Goal: Task Accomplishment & Management: Use online tool/utility

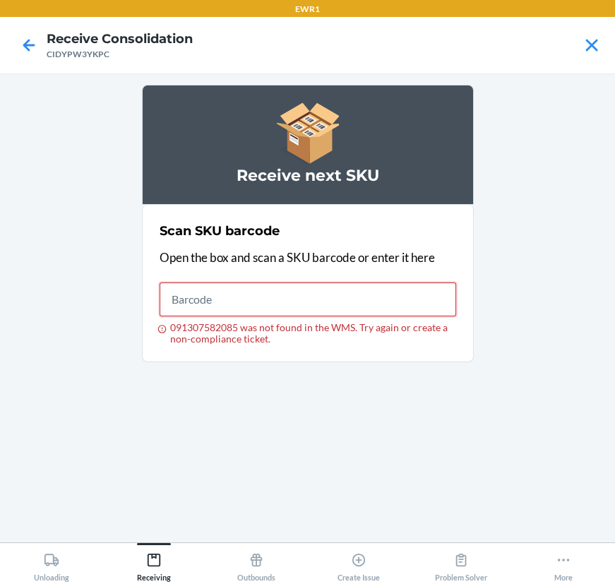
click at [274, 295] on input "091307582085 was not found in the WMS. Try again or create a non-compliance tic…" at bounding box center [307, 299] width 296 height 34
click at [346, 303] on input "719240847756" at bounding box center [307, 299] width 296 height 34
type input "7192408477567192409136"
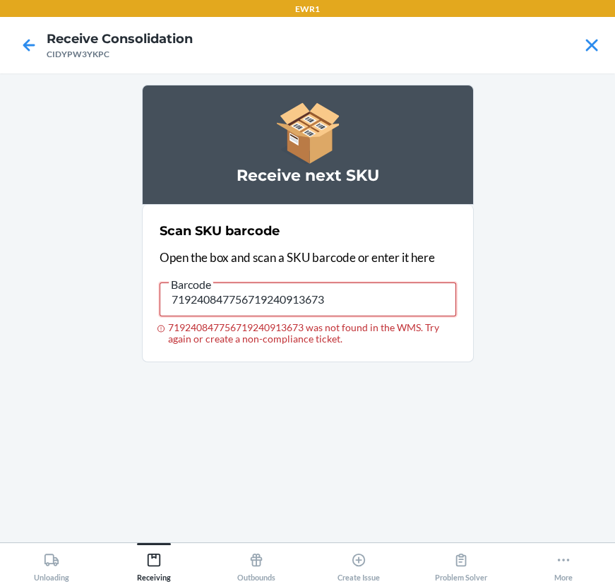
click at [298, 296] on input "719240847756719240913673" at bounding box center [307, 299] width 296 height 34
click at [355, 277] on div "Scan SKU barcode Open the box and scan a SKU barcode or enter it here 719240847…" at bounding box center [307, 282] width 296 height 131
click at [354, 278] on div "Scan SKU barcode Open the box and scan a SKU barcode or enter it here 719240847…" at bounding box center [307, 282] width 296 height 131
click at [349, 291] on input "719240847756719240913673 was not found in the WMS. Try again or create a non-co…" at bounding box center [307, 299] width 296 height 34
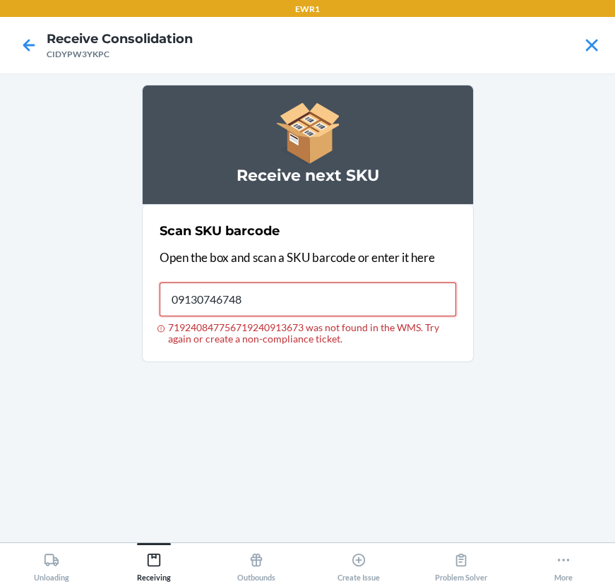
type input "091307467481"
click at [354, 301] on input "091307467481" at bounding box center [307, 299] width 296 height 34
click at [303, 300] on input "088541316194" at bounding box center [307, 299] width 296 height 34
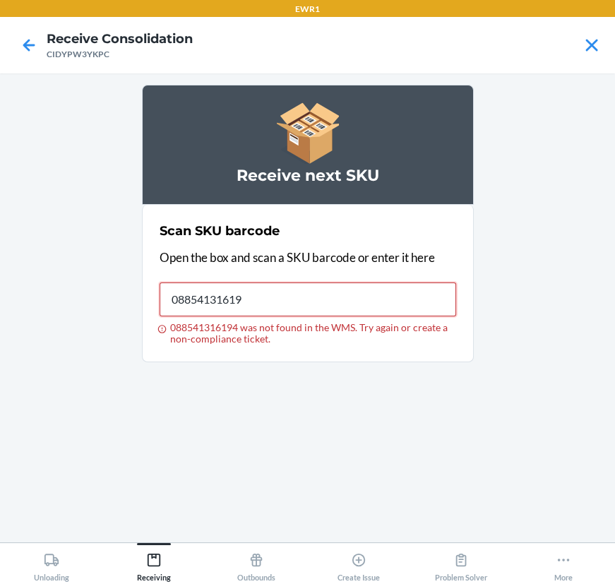
type input "088541316194"
click at [266, 297] on input "088541316194" at bounding box center [307, 299] width 296 height 34
type input "029408005974"
click at [142, 421] on div "Receive next SKU Scan SKU barcode Open the box and scan a SKU barcode or enter …" at bounding box center [308, 308] width 332 height 446
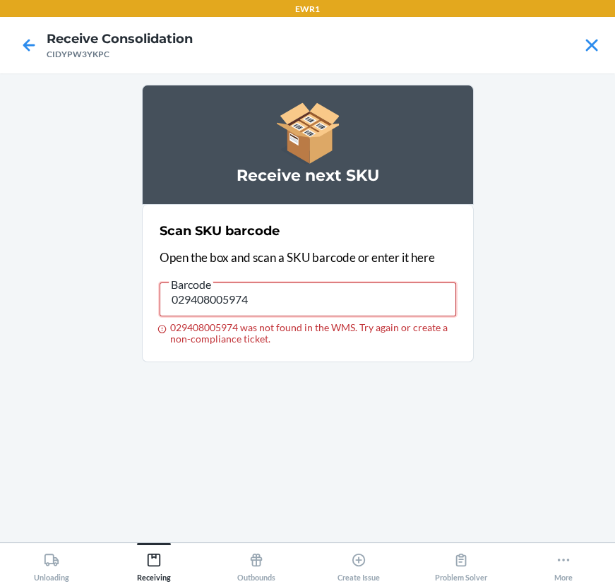
click at [227, 311] on input "029408005974" at bounding box center [307, 299] width 296 height 34
click at [346, 303] on input "029408005974 was not found in the WMS. Try again or create a non-compliance tic…" at bounding box center [307, 299] width 296 height 34
click at [340, 294] on input "029408005974 was not found in the WMS. Try again or create a non-compliance tic…" at bounding box center [307, 299] width 296 height 34
click at [555, 510] on main "Receive next SKU Scan SKU barcode Open the box and scan a SKU barcode or enter …" at bounding box center [307, 307] width 615 height 469
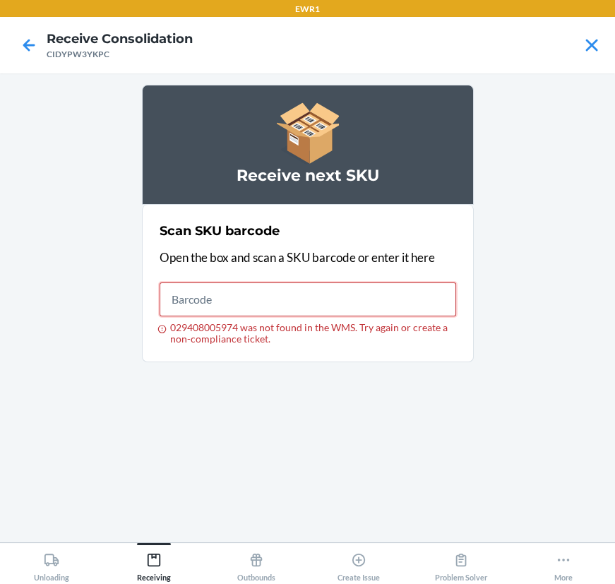
click at [345, 295] on input "029408005974 was not found in the WMS. Try again or create a non-compliance tic…" at bounding box center [307, 299] width 296 height 34
click at [294, 309] on input "091307508351" at bounding box center [307, 299] width 296 height 34
click at [292, 309] on input "091307508351" at bounding box center [307, 299] width 296 height 34
type input "196806022107"
click at [303, 292] on input "196806022107" at bounding box center [307, 299] width 296 height 34
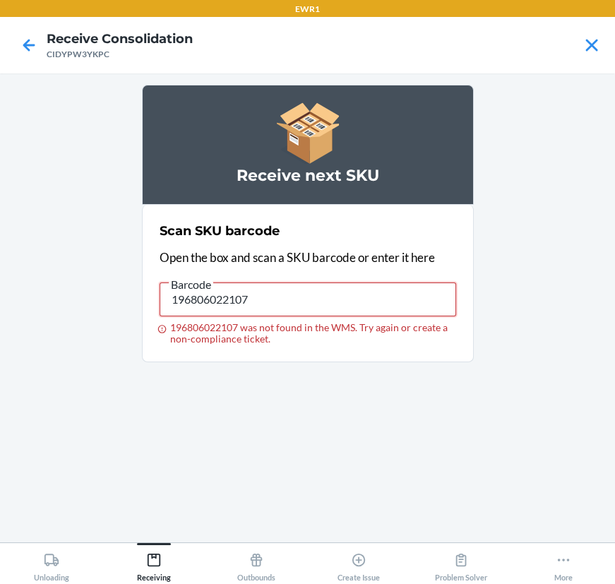
click at [303, 292] on input "196806022107" at bounding box center [307, 299] width 296 height 34
click at [270, 299] on input "038257133936" at bounding box center [307, 299] width 296 height 34
type input "029408005974"
click at [370, 296] on input "029408005974" at bounding box center [307, 299] width 296 height 34
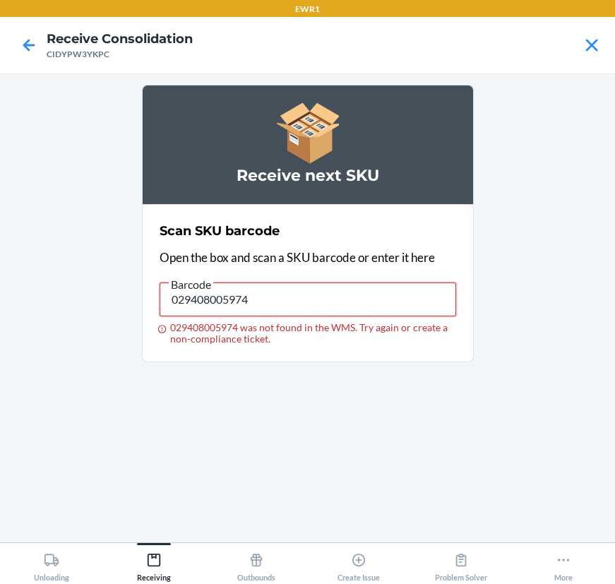
click at [370, 296] on input "029408005974" at bounding box center [307, 299] width 296 height 34
click at [320, 306] on input "091307436326" at bounding box center [307, 299] width 296 height 34
type input "603679368411"
click at [469, 28] on nav "Receive Consolidation CIDYPW3YKPC" at bounding box center [307, 45] width 615 height 56
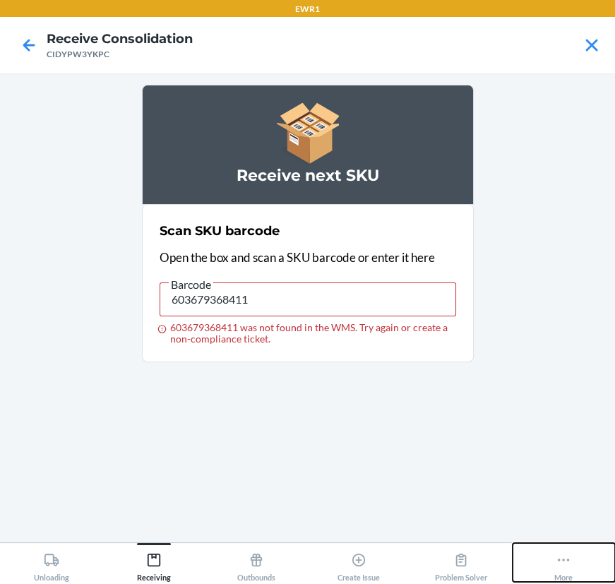
click at [545, 574] on button "More" at bounding box center [563, 562] width 102 height 39
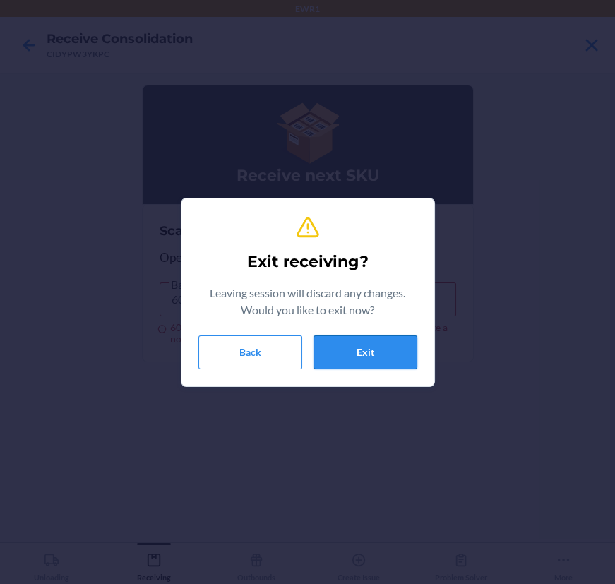
click at [377, 359] on button "Exit" at bounding box center [365, 352] width 104 height 34
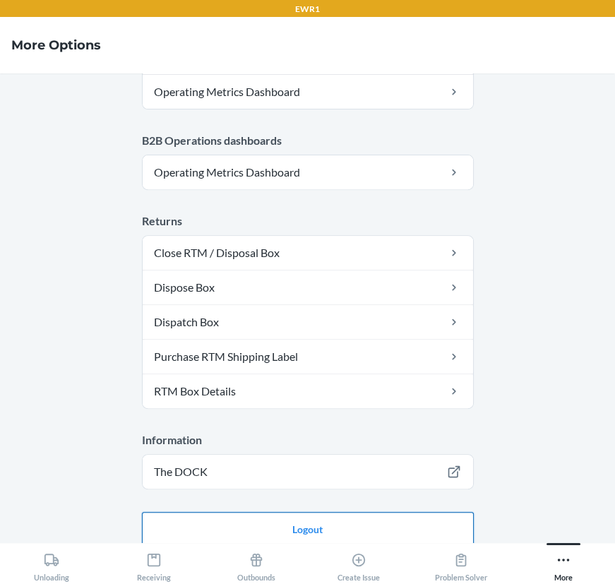
scroll to position [770, 0]
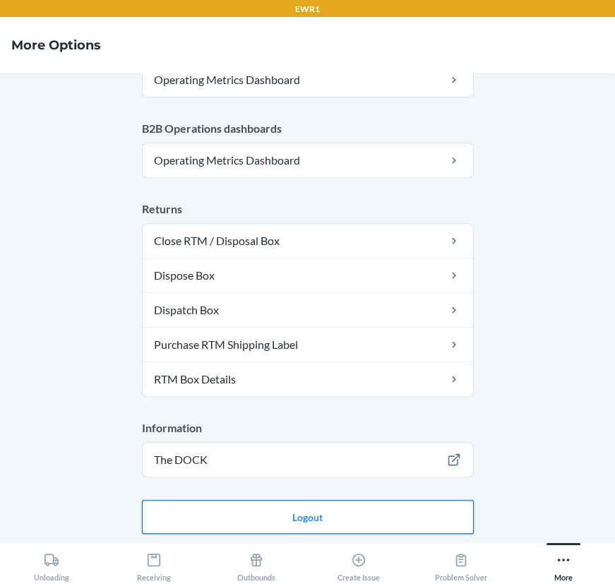
click at [363, 501] on button "Logout" at bounding box center [308, 517] width 332 height 34
